Goal: Book appointment/travel/reservation

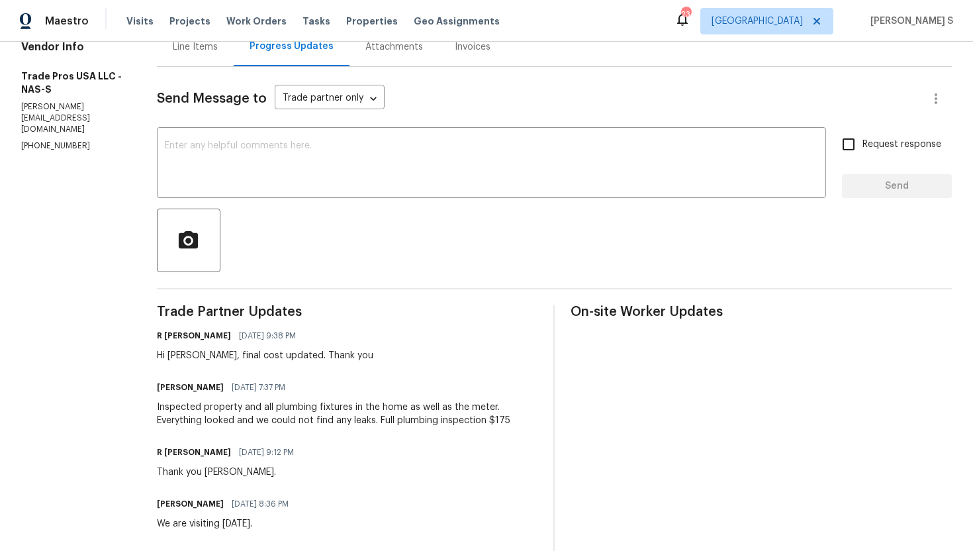
scroll to position [304, 0]
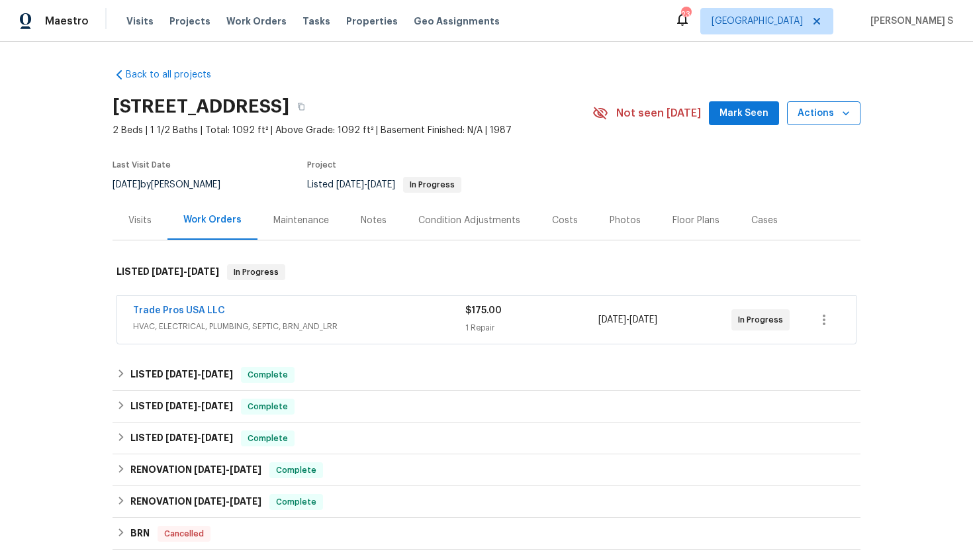
click at [823, 110] on span "Actions" at bounding box center [823, 113] width 52 height 17
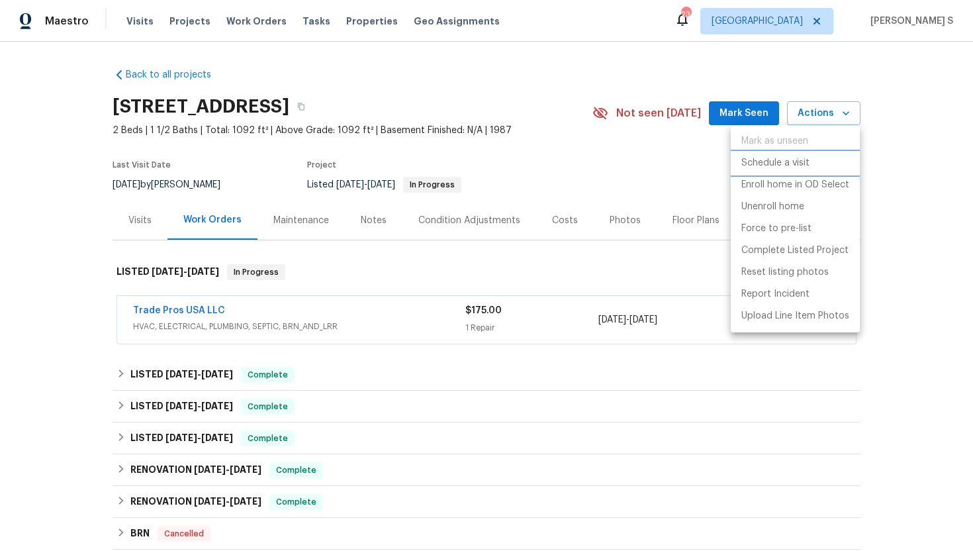
click at [807, 167] on p "Schedule a visit" at bounding box center [775, 163] width 68 height 14
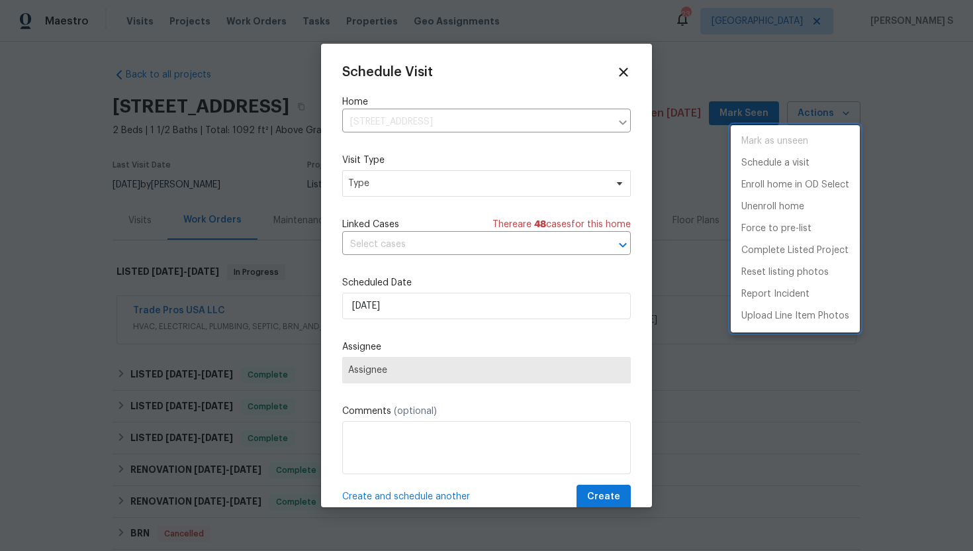
click at [447, 184] on div at bounding box center [486, 275] width 973 height 551
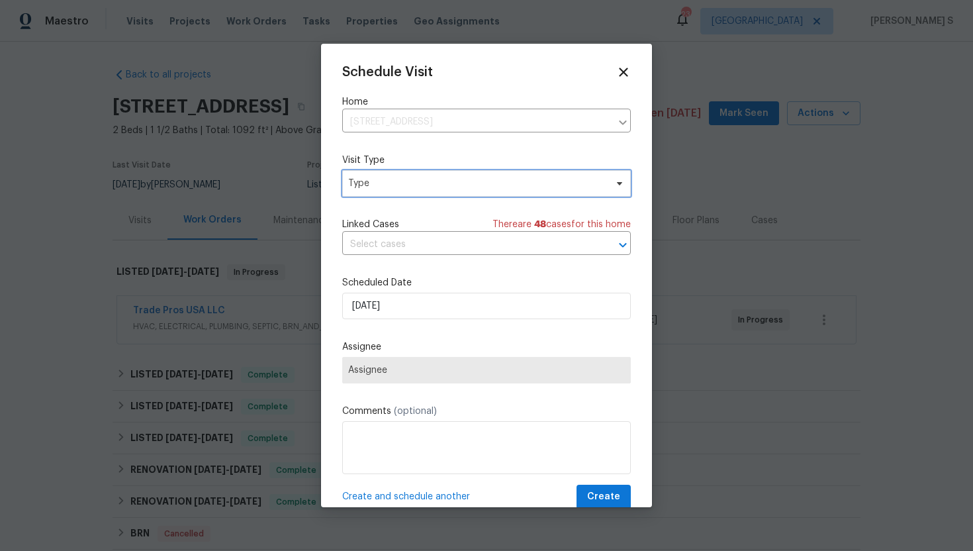
click at [447, 184] on span "Type" at bounding box center [476, 183] width 257 height 13
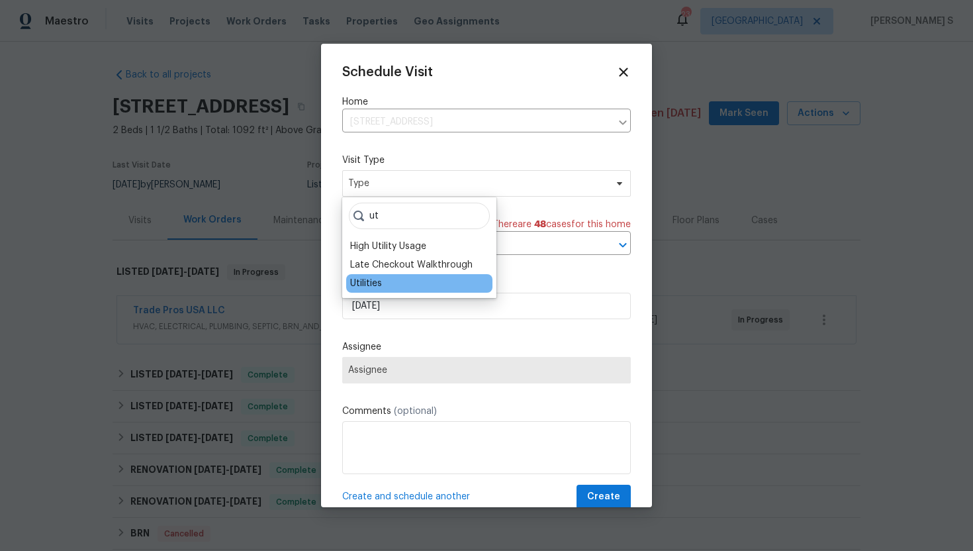
type input "ut"
click at [402, 285] on div "Utilities" at bounding box center [419, 283] width 146 height 19
click at [380, 283] on div "Utilities" at bounding box center [366, 283] width 32 height 13
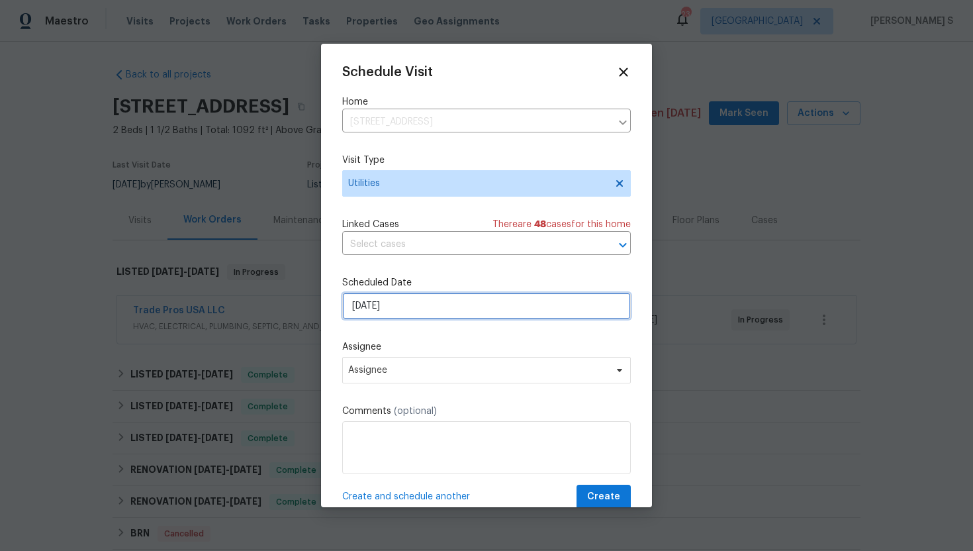
click at [401, 307] on input "[DATE]" at bounding box center [486, 306] width 289 height 26
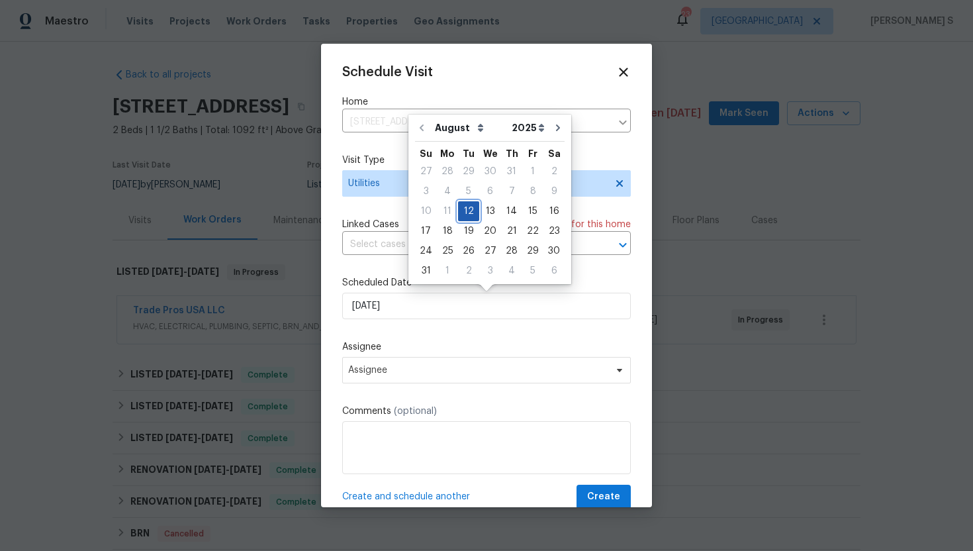
click at [466, 209] on div "12" at bounding box center [468, 211] width 21 height 19
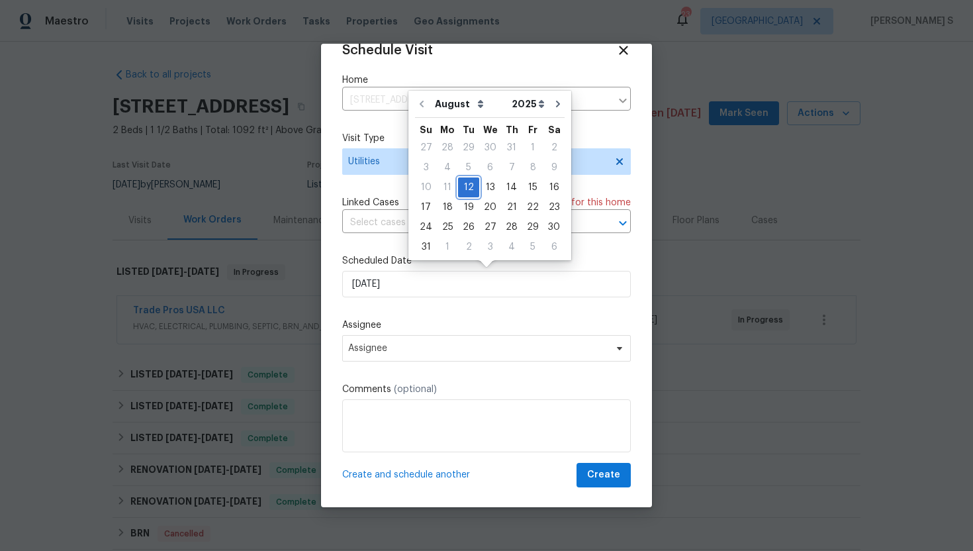
scroll to position [24, 0]
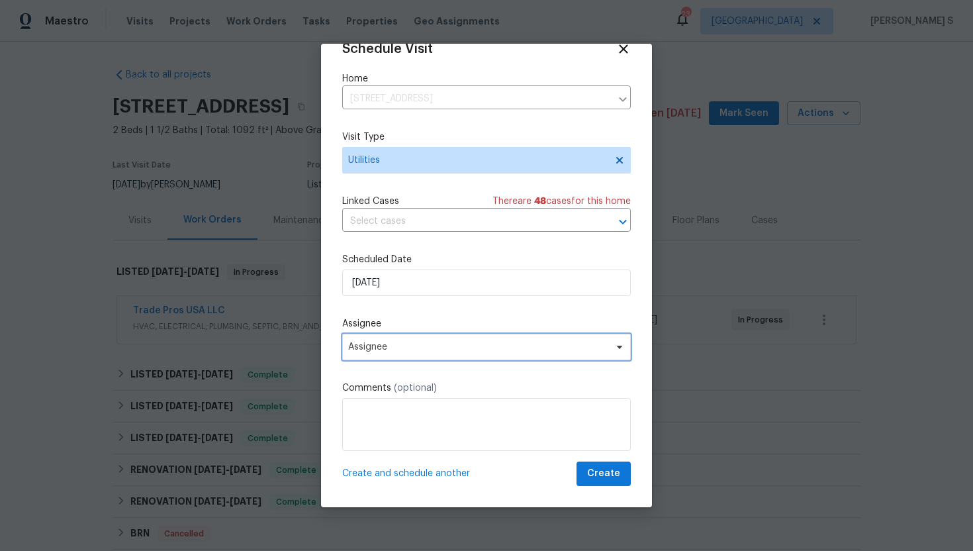
click at [457, 336] on span "Assignee" at bounding box center [486, 347] width 289 height 26
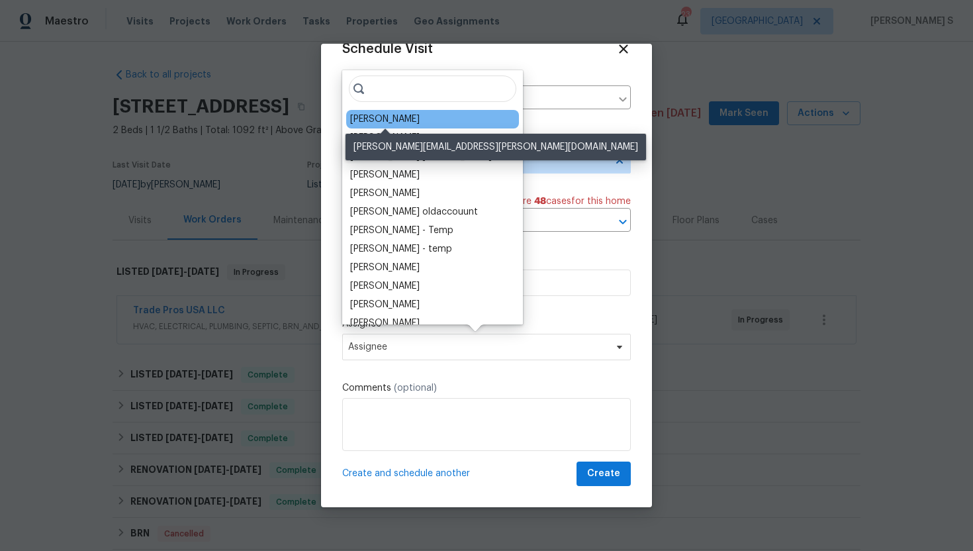
click at [415, 120] on div "[PERSON_NAME]" at bounding box center [384, 119] width 69 height 13
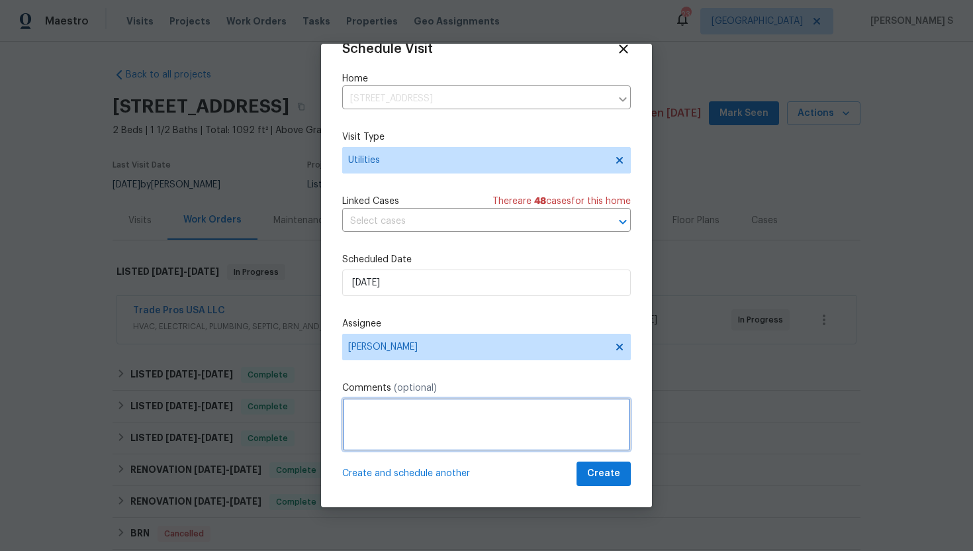
click at [430, 426] on textarea at bounding box center [486, 424] width 289 height 53
click at [390, 434] on textarea "To enrich screen reader interactions, please activate Accessibility in Grammarl…" at bounding box center [486, 424] width 289 height 53
paste textarea "Please visit the property [DATE] ([DATE]) between 9:00 a.m. and 1:00 p.m. A tec…"
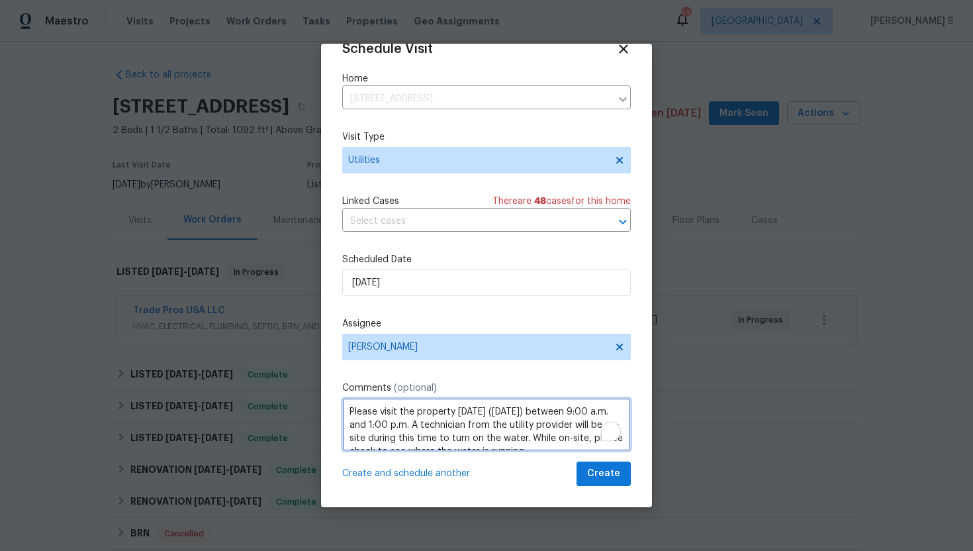
scroll to position [107, 0]
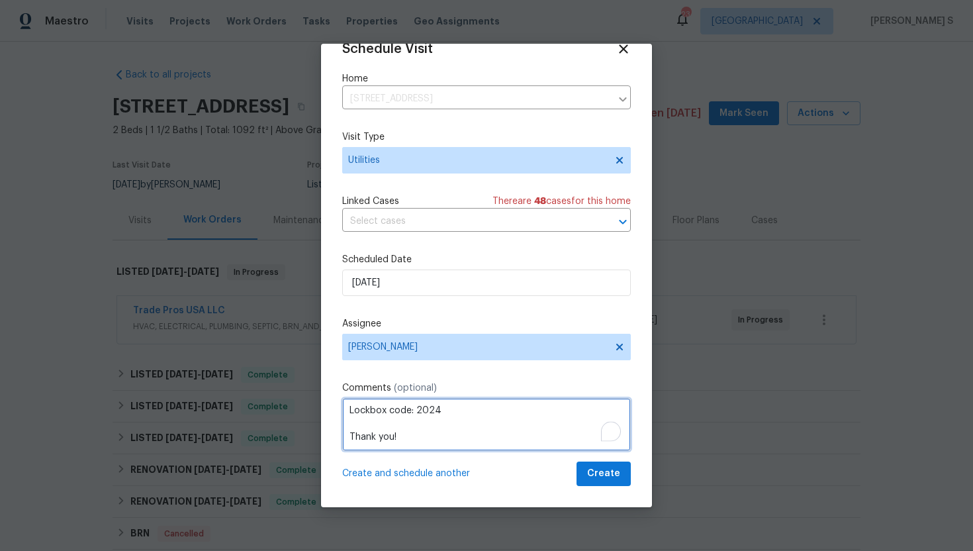
type textarea "Please visit the property [DATE] ([DATE]) between 9:00 a.m. and 1:00 p.m. A tec…"
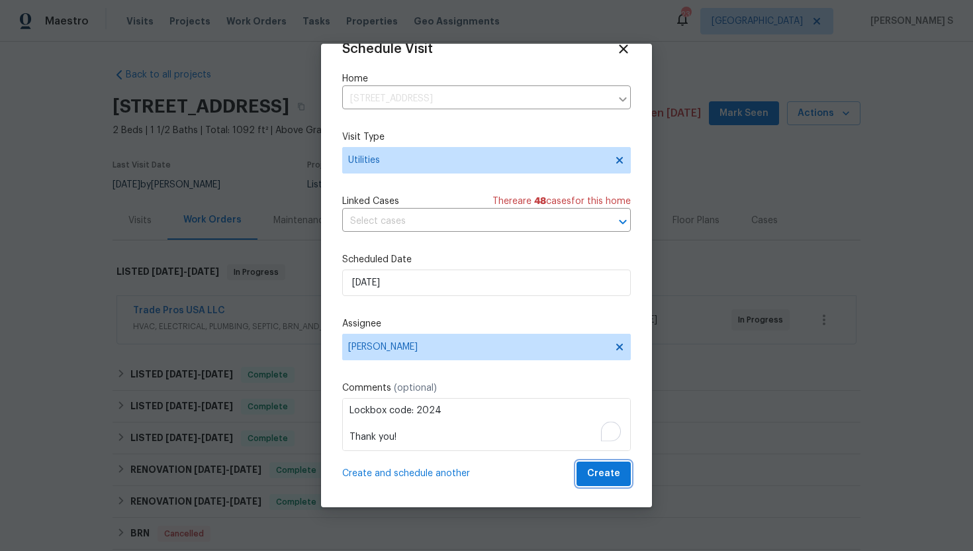
click at [596, 482] on button "Create" at bounding box center [603, 473] width 54 height 24
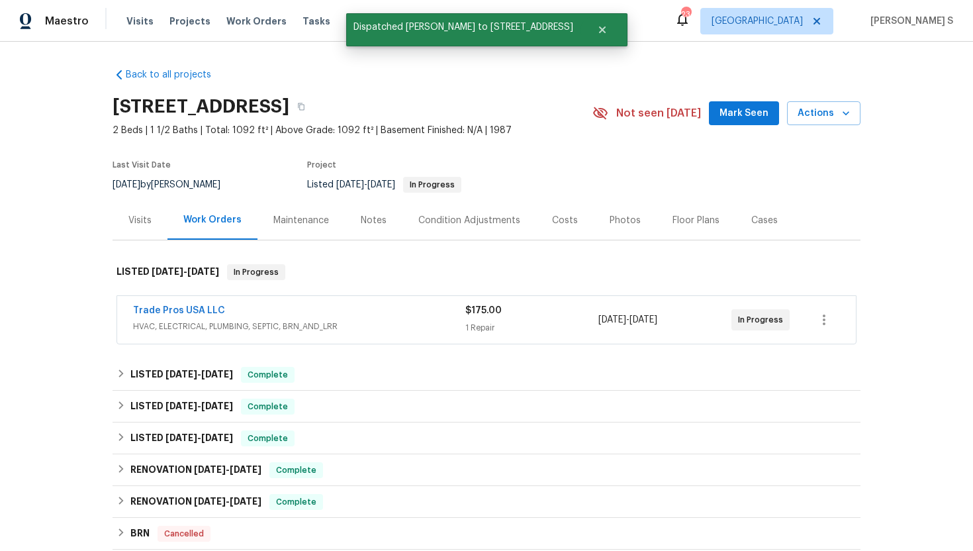
click at [153, 228] on div "Visits" at bounding box center [140, 220] width 55 height 39
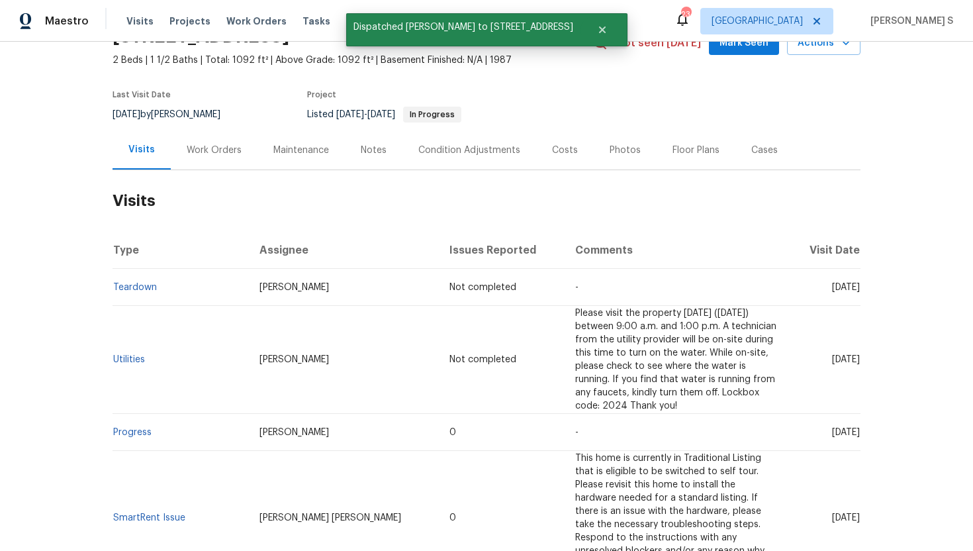
scroll to position [71, 0]
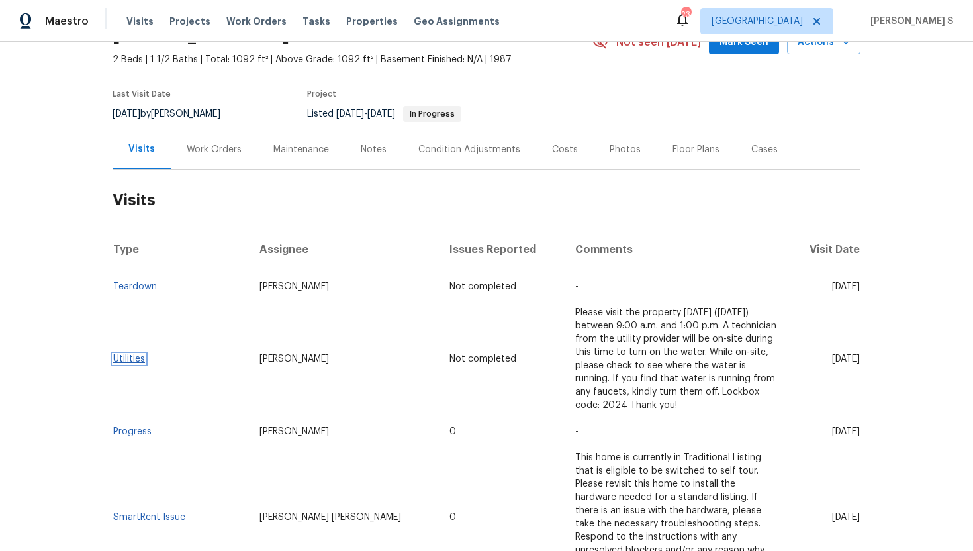
click at [134, 362] on link "Utilities" at bounding box center [129, 358] width 32 height 9
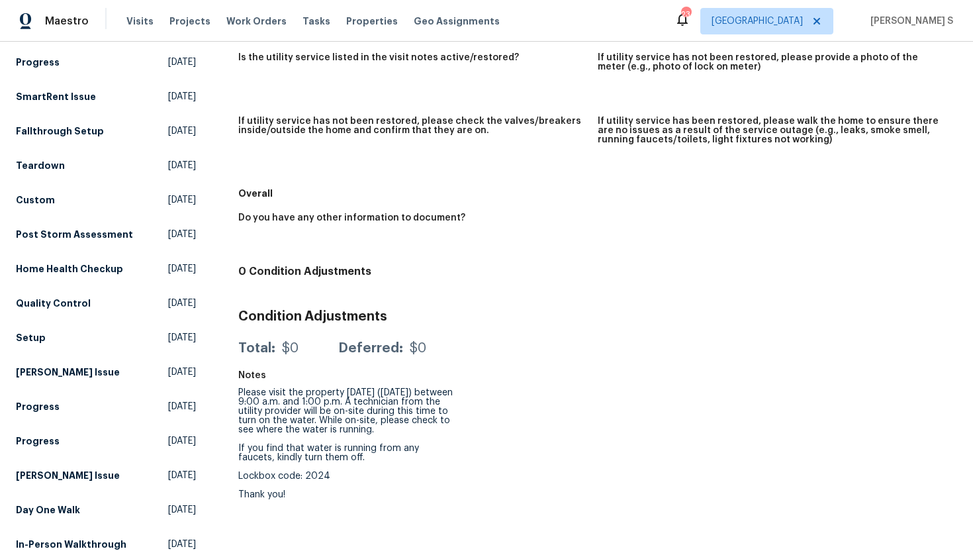
scroll to position [184, 0]
